Goal: Ask a question

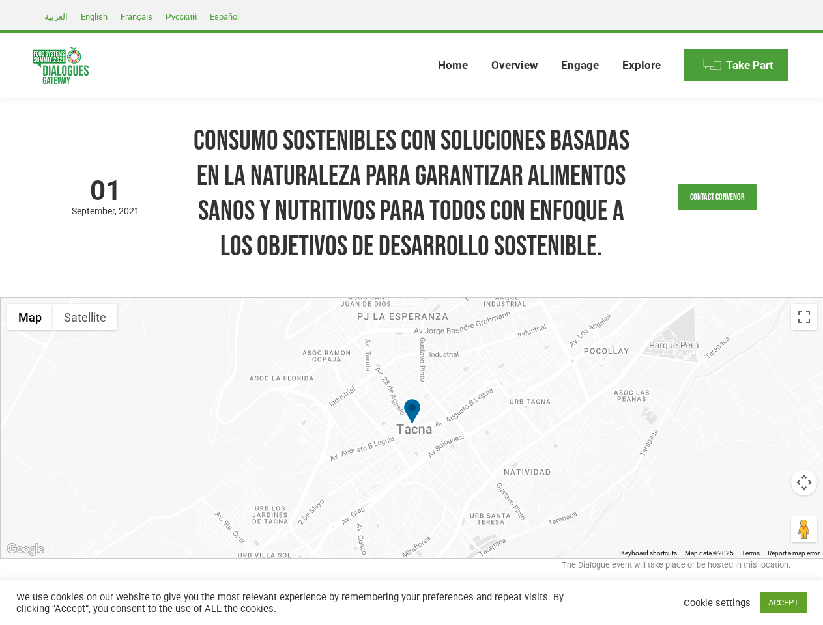
click at [411, 313] on div at bounding box center [412, 428] width 823 height 261
click at [717, 197] on link "Contact Convenor" at bounding box center [717, 197] width 78 height 26
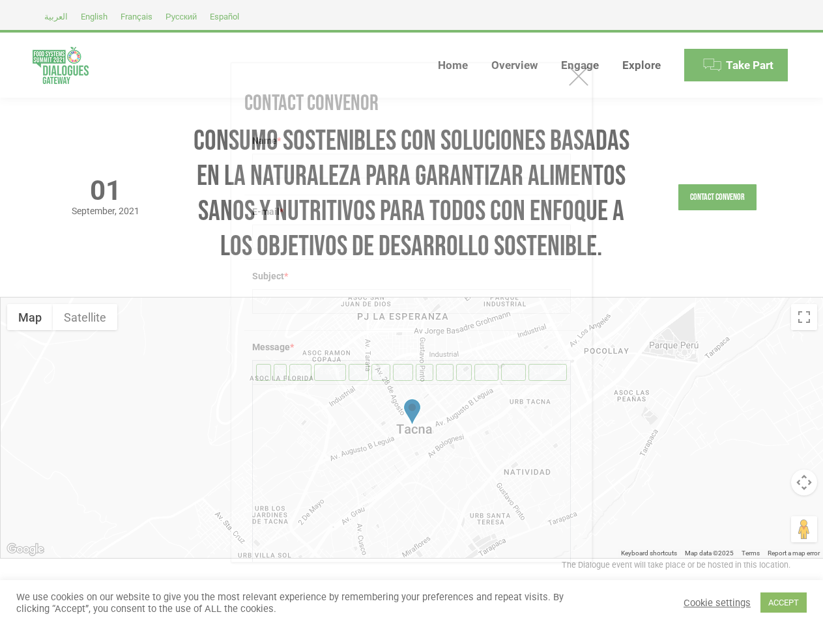
click at [412, 428] on textarea at bounding box center [411, 482] width 317 height 195
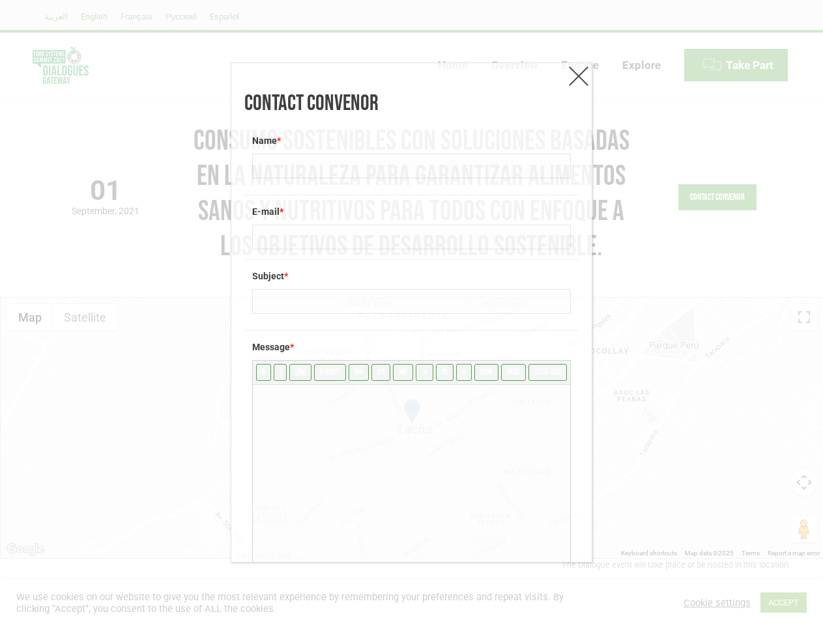
click at [412, 428] on textarea at bounding box center [411, 482] width 317 height 195
click at [412, 413] on textarea at bounding box center [411, 482] width 317 height 195
click at [30, 317] on div "Contact Convenor Name * E-mail * Subject * Message * b i link b-quote del ins i…" at bounding box center [411, 312] width 823 height 625
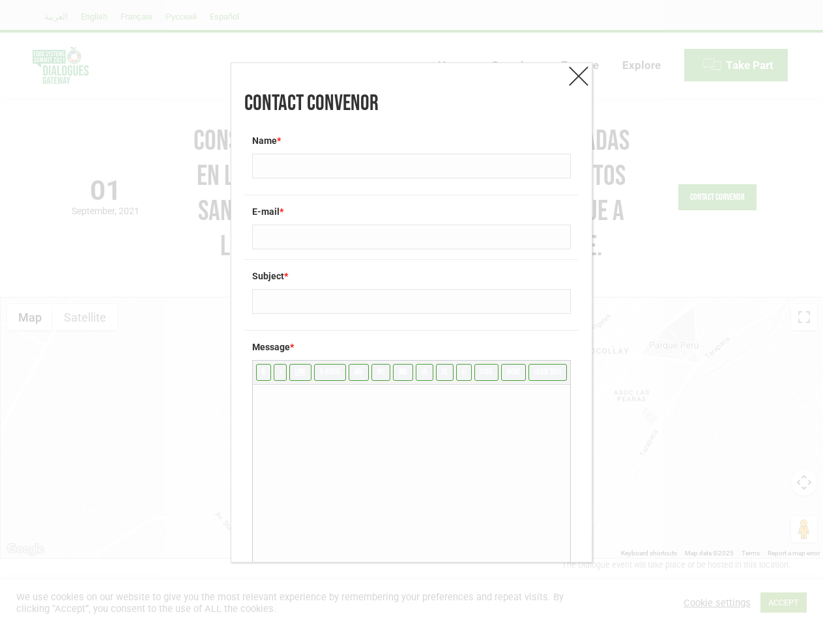
click at [85, 317] on div "Contact Convenor Name * E-mail * Subject * Message * b i link b-quote del ins i…" at bounding box center [411, 312] width 823 height 625
